Goal: Check status: Check status

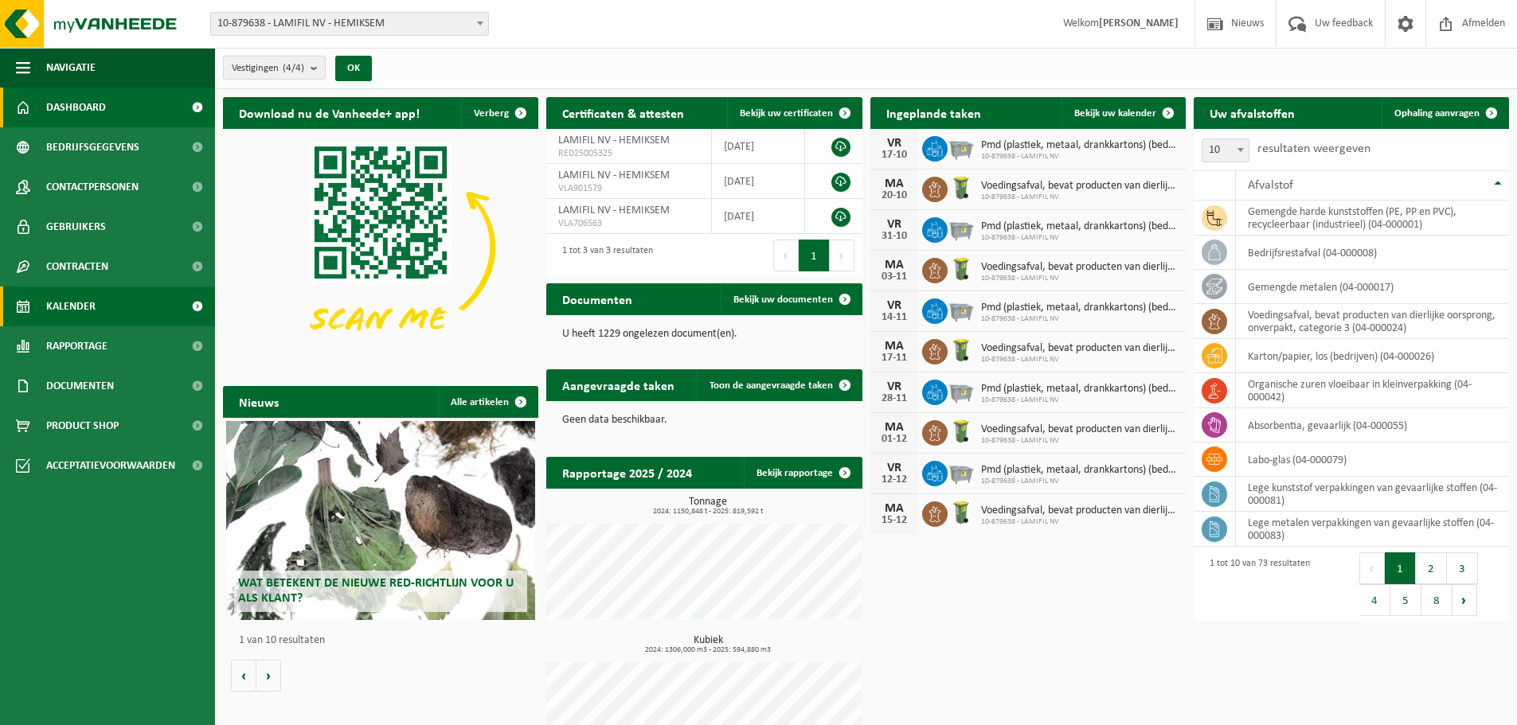
click at [84, 304] on span "Kalender" at bounding box center [70, 307] width 49 height 40
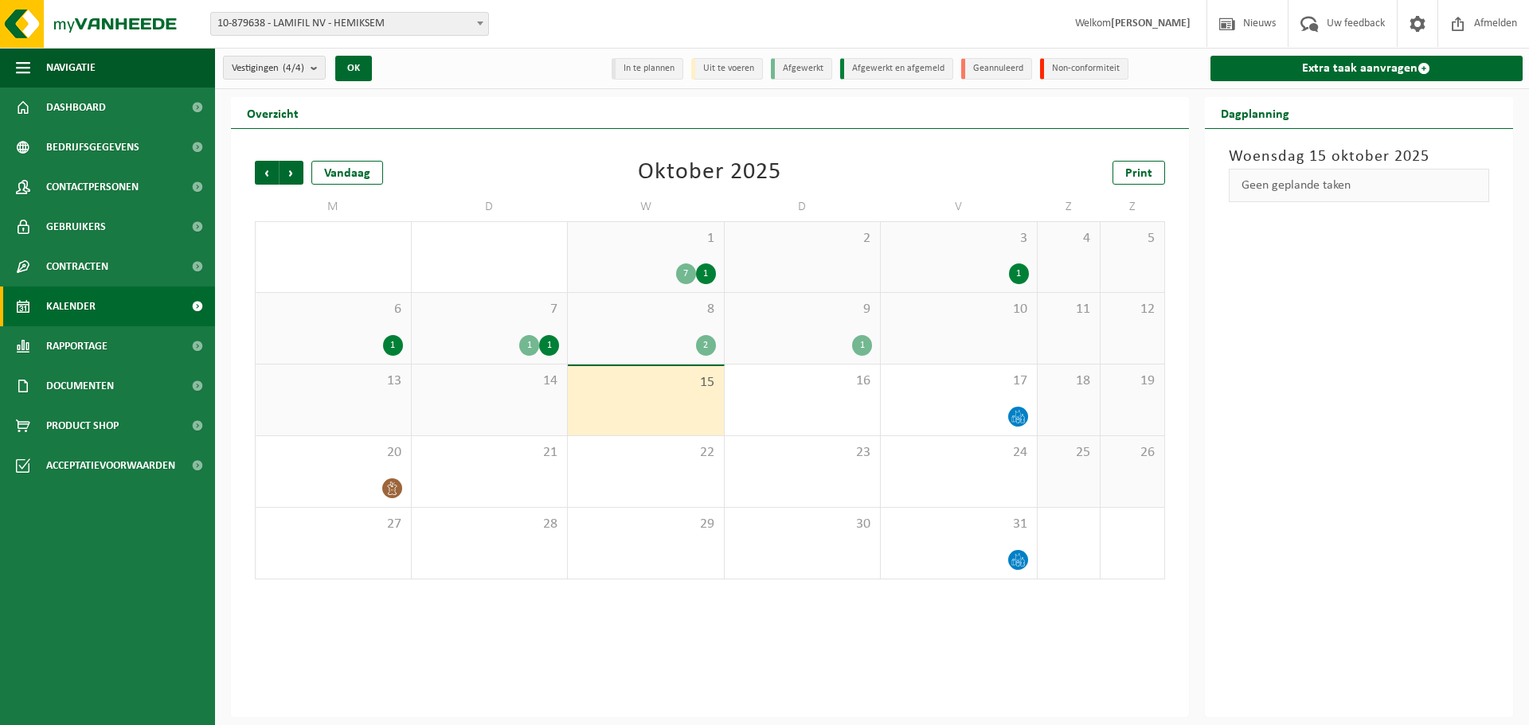
click at [322, 327] on div "6 1" at bounding box center [333, 328] width 155 height 71
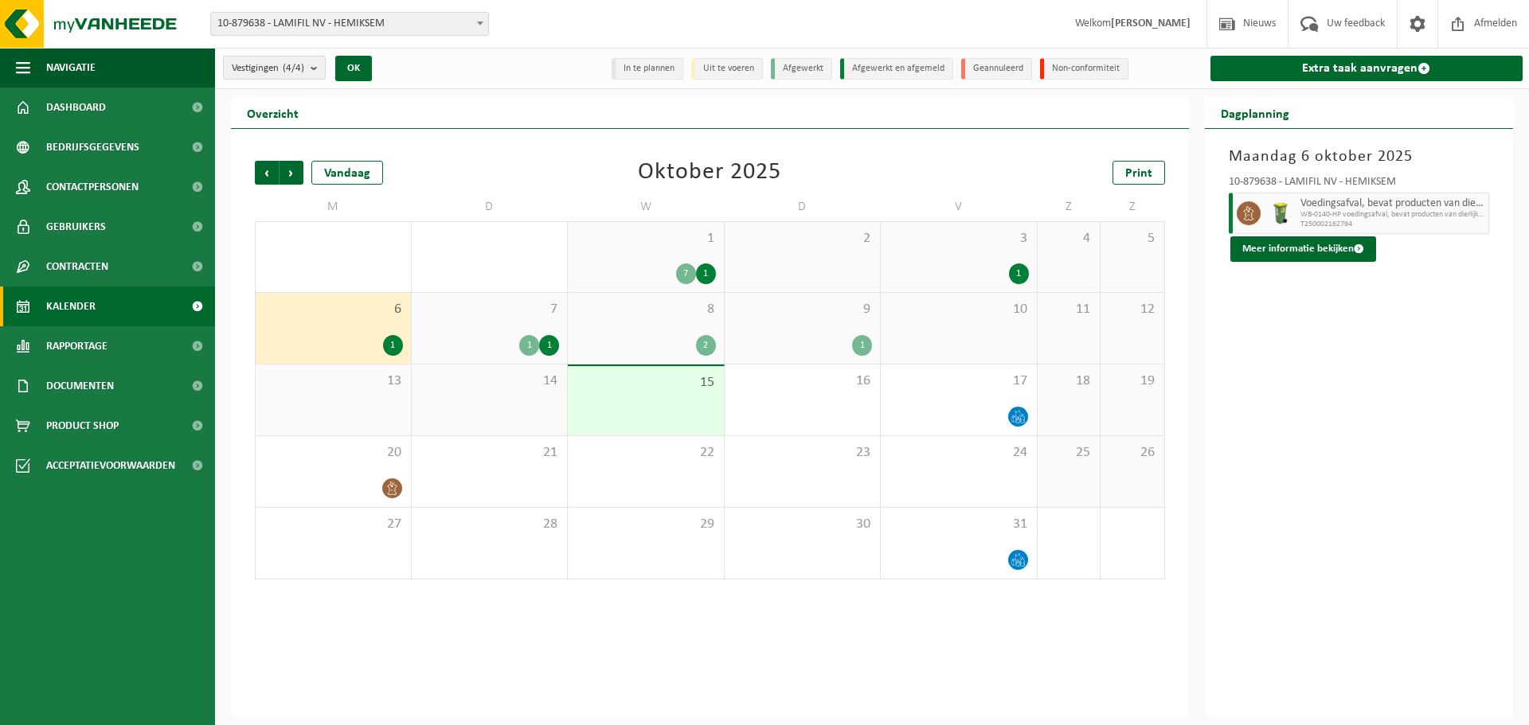
click at [474, 326] on div "7 1 1" at bounding box center [490, 328] width 156 height 71
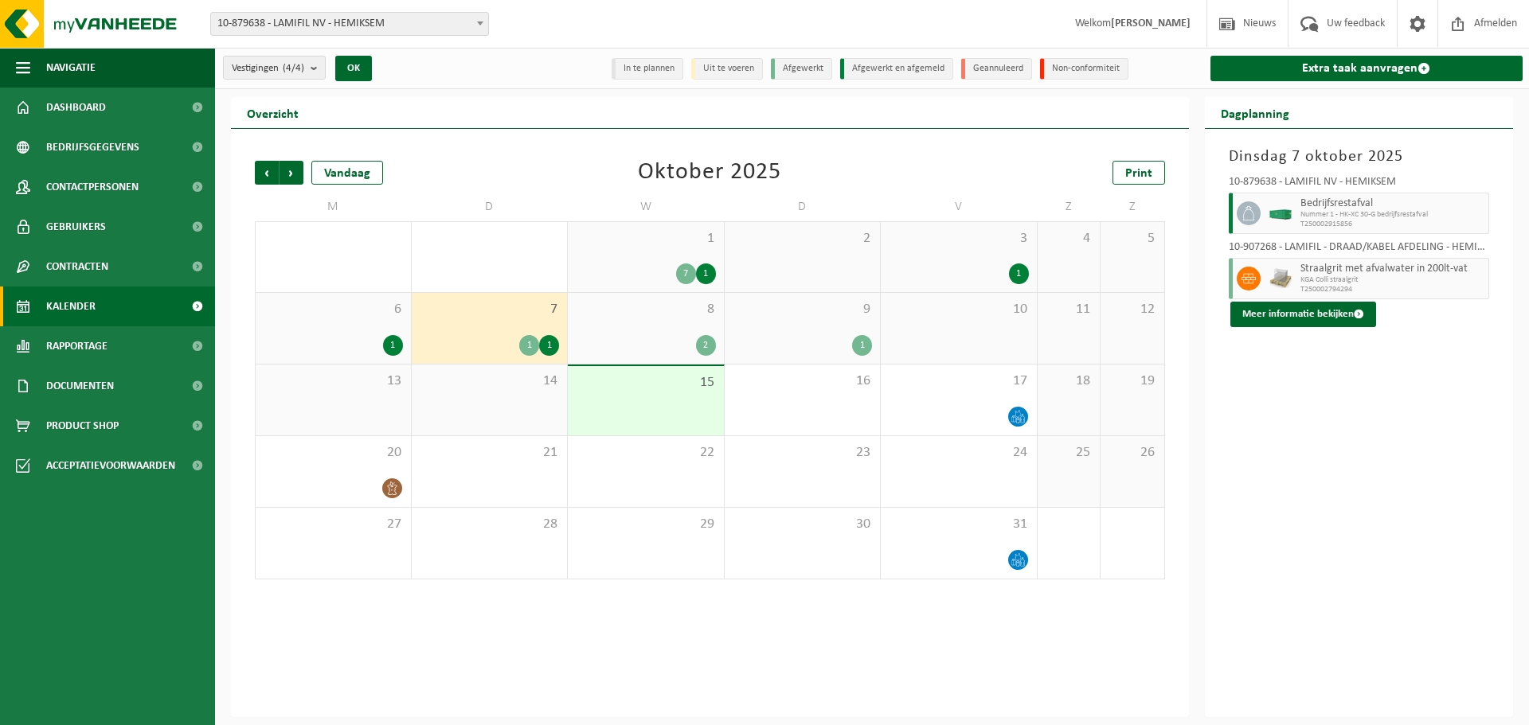
click at [618, 307] on span "8" at bounding box center [646, 310] width 140 height 18
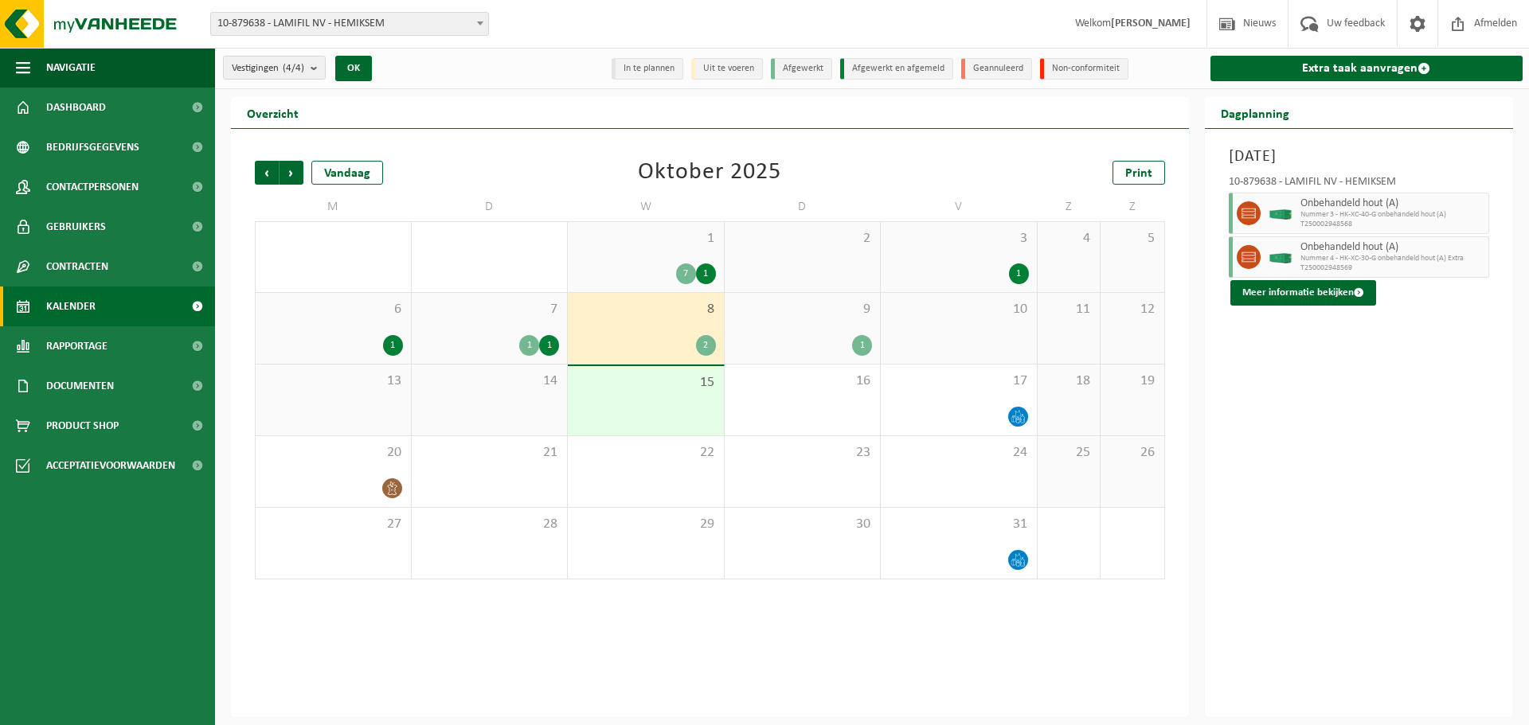
click at [838, 333] on div "9 1" at bounding box center [803, 328] width 156 height 71
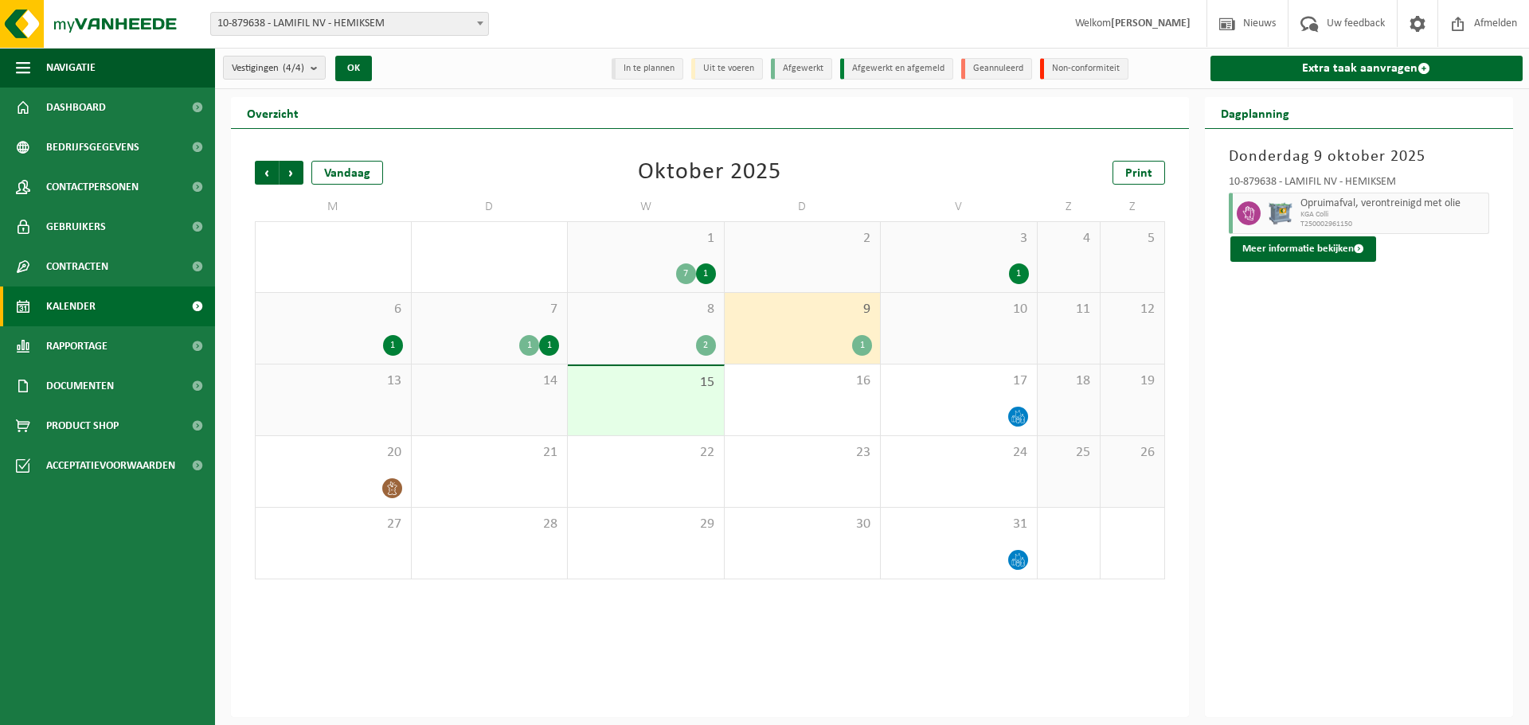
click at [368, 410] on div "13" at bounding box center [333, 400] width 155 height 71
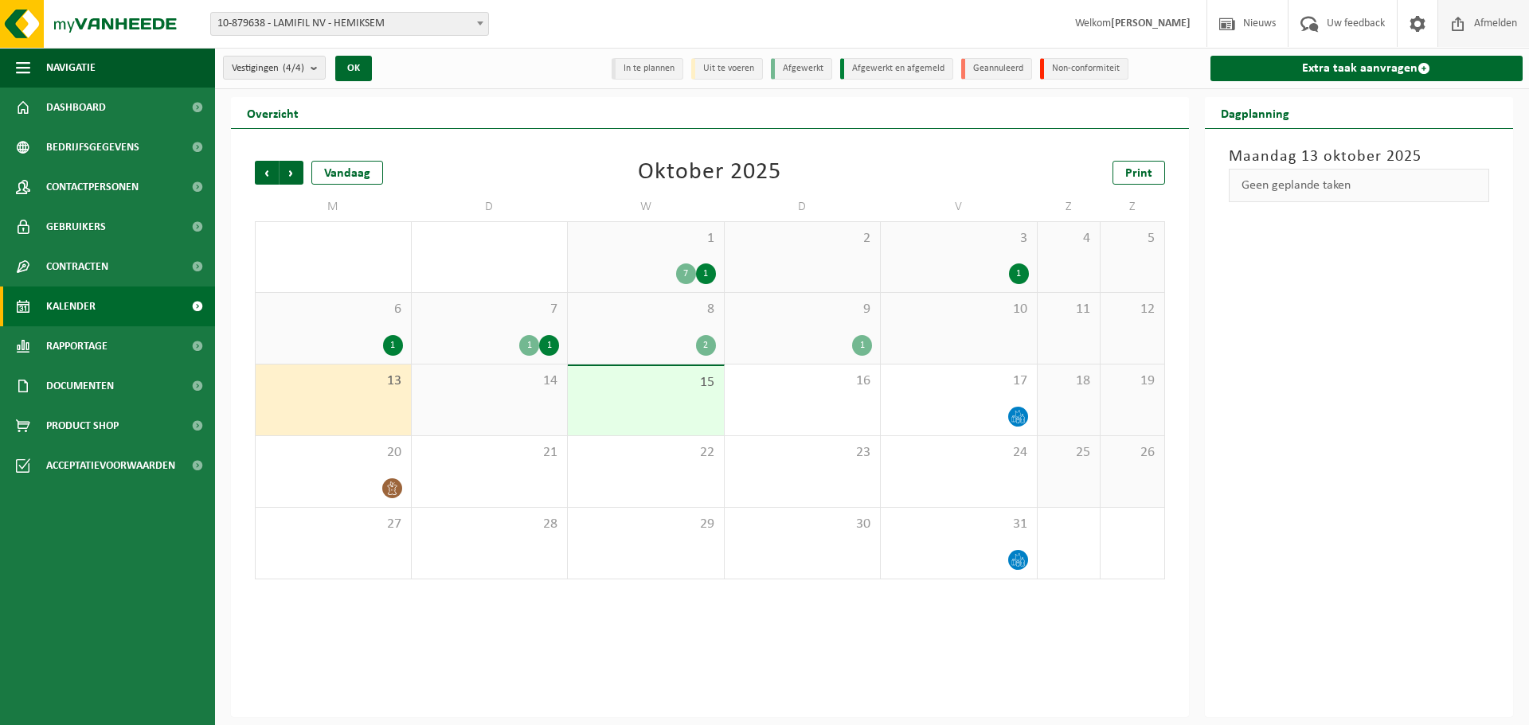
click at [1497, 19] on span "Afmelden" at bounding box center [1495, 23] width 51 height 47
